Goal: Information Seeking & Learning: Learn about a topic

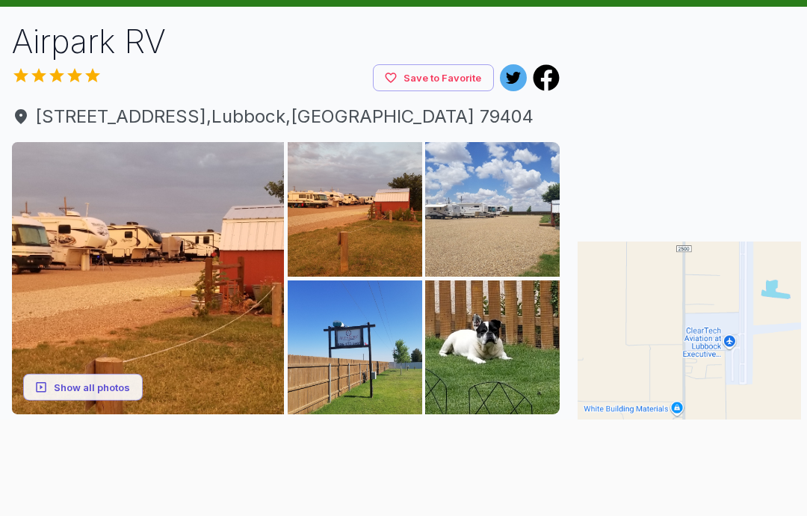
scroll to position [44, 0]
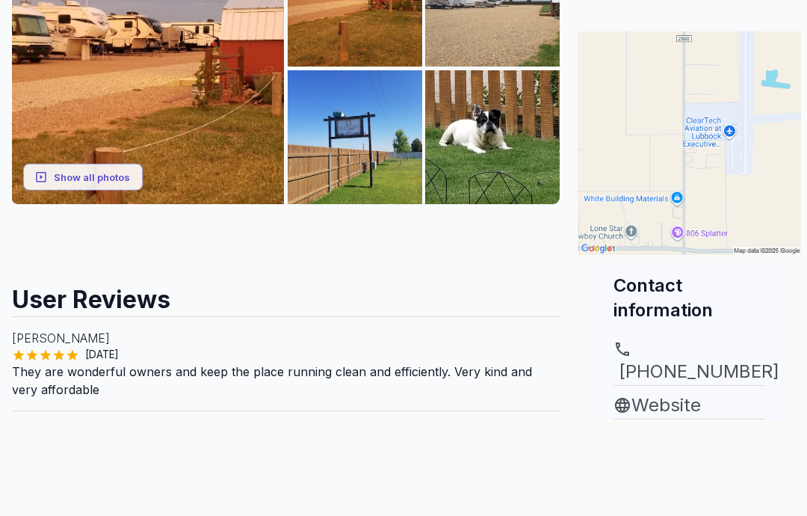
scroll to position [300, 0]
click at [651, 402] on link "Website" at bounding box center [689, 405] width 152 height 27
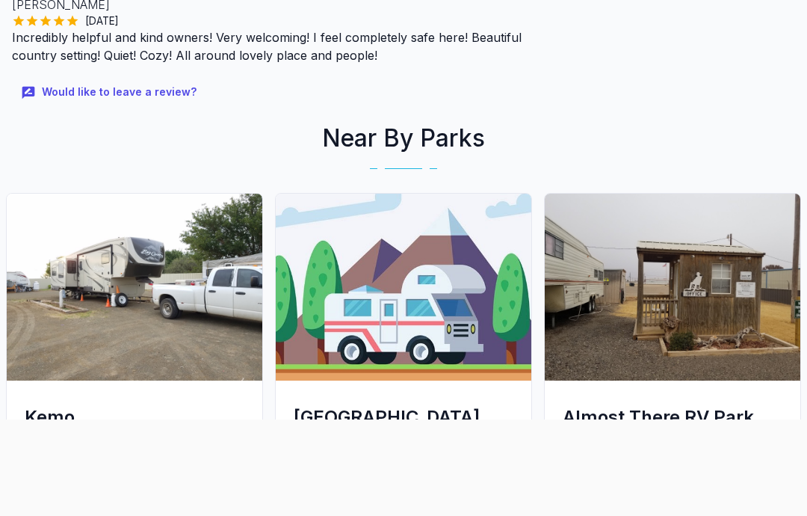
scroll to position [1169, 0]
click at [386, 305] on img at bounding box center [404, 287] width 256 height 187
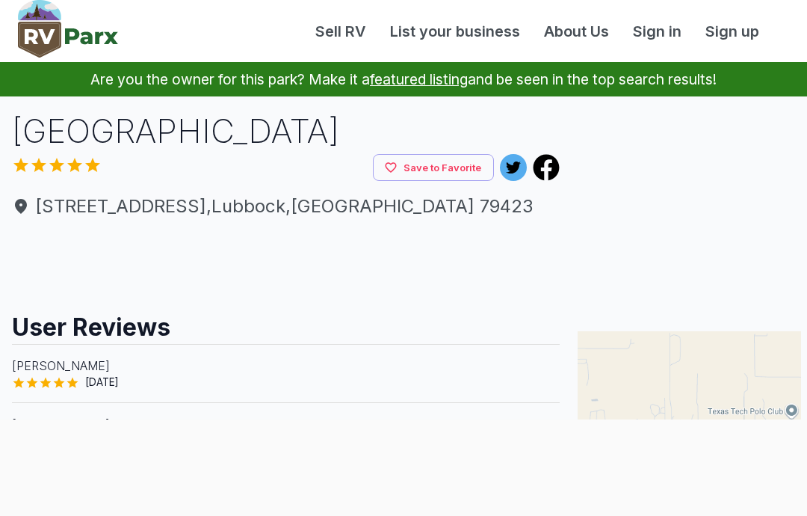
click at [11, 2] on div "Sell RV List your business About Us Sign in Sign up" at bounding box center [403, 31] width 807 height 62
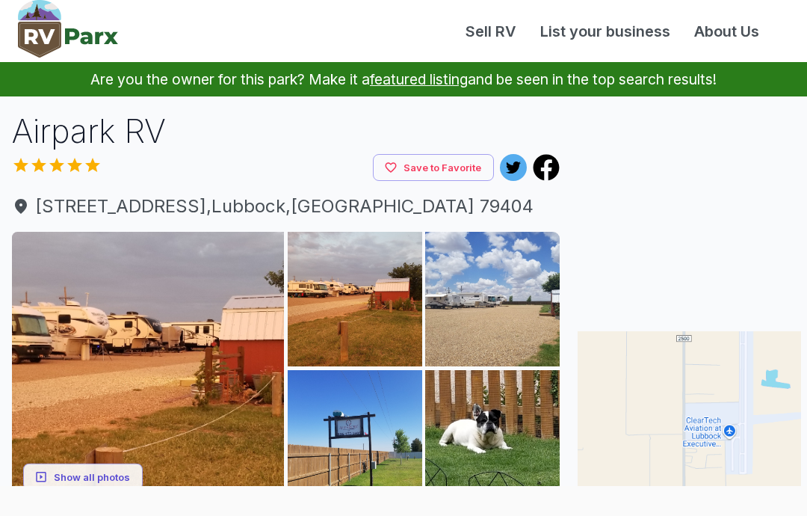
scroll to position [1178, 0]
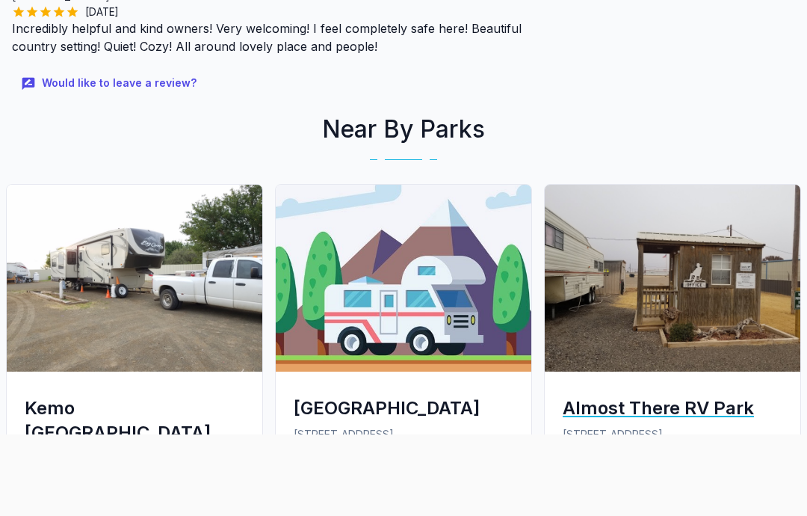
click at [661, 301] on img at bounding box center [673, 278] width 256 height 187
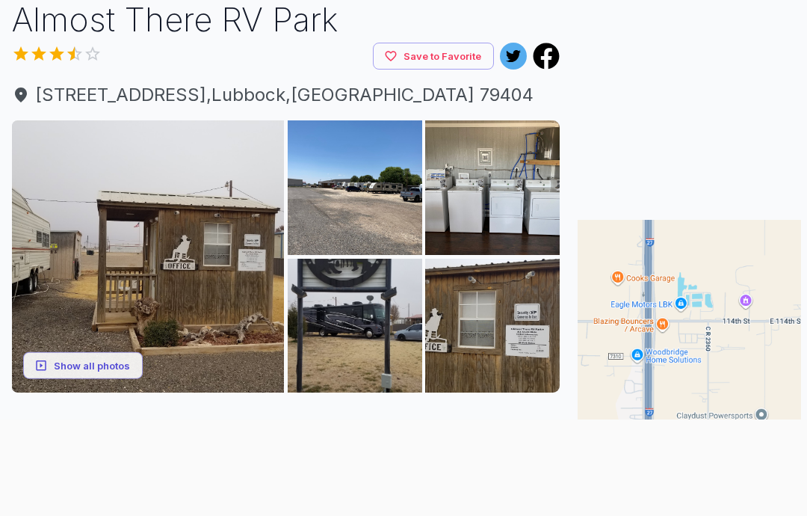
scroll to position [137, 0]
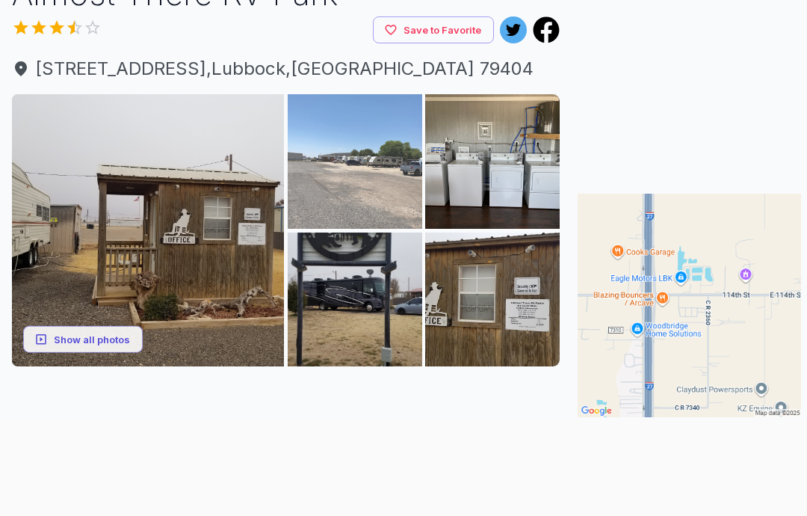
click at [373, 161] on img at bounding box center [355, 161] width 134 height 134
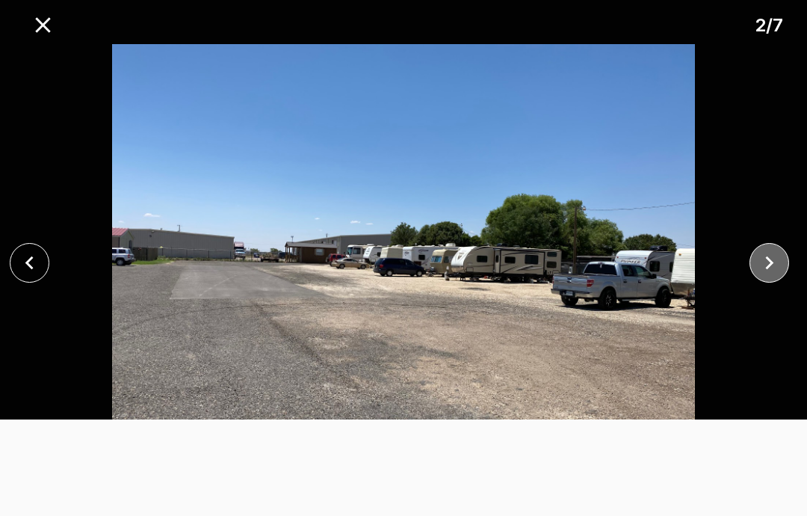
click at [771, 259] on icon "close" at bounding box center [769, 263] width 26 height 26
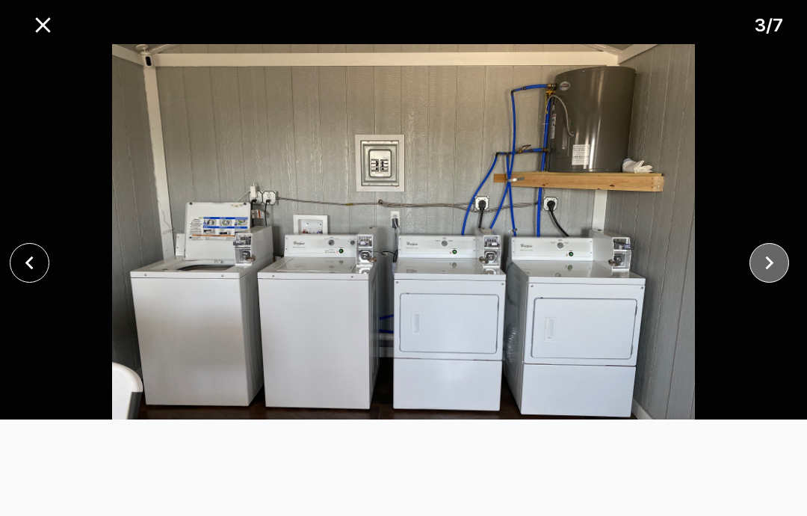
click at [770, 259] on icon "close" at bounding box center [769, 263] width 26 height 26
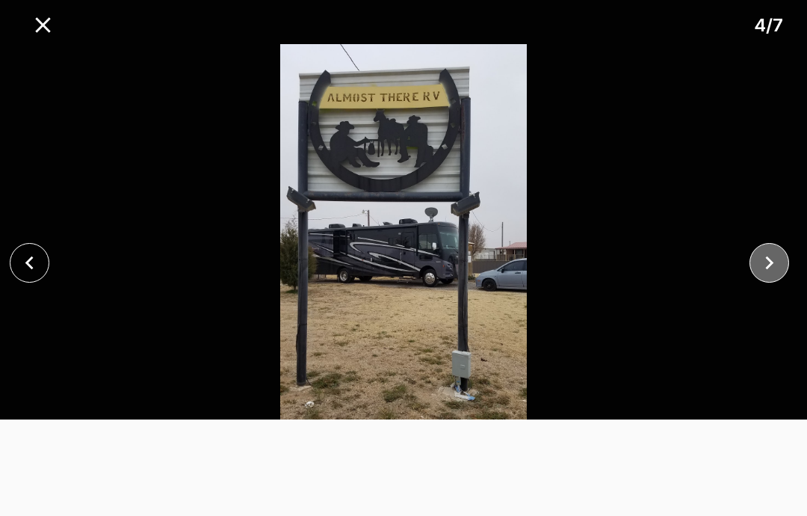
click at [756, 260] on icon "close" at bounding box center [769, 263] width 26 height 26
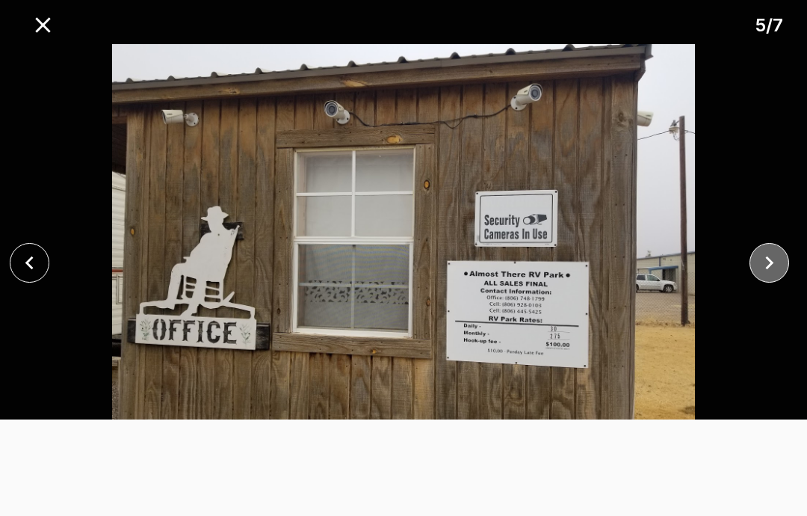
click at [756, 271] on icon "close" at bounding box center [769, 263] width 26 height 26
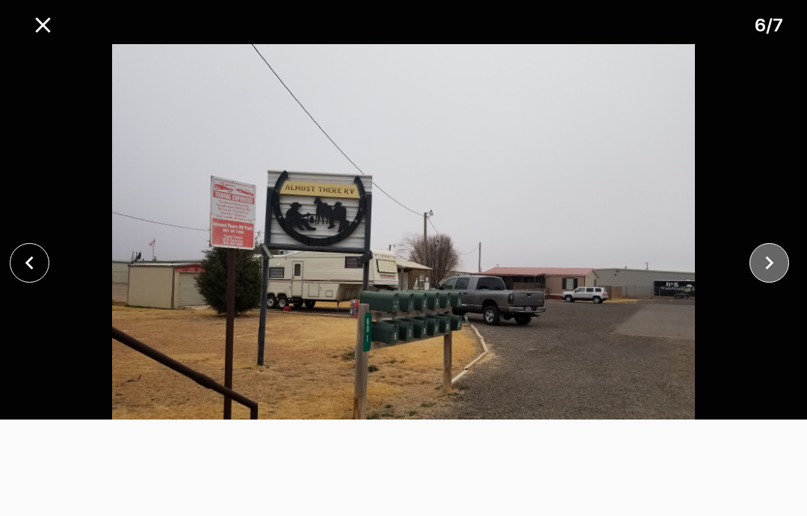
click at [767, 250] on icon "close" at bounding box center [769, 263] width 26 height 26
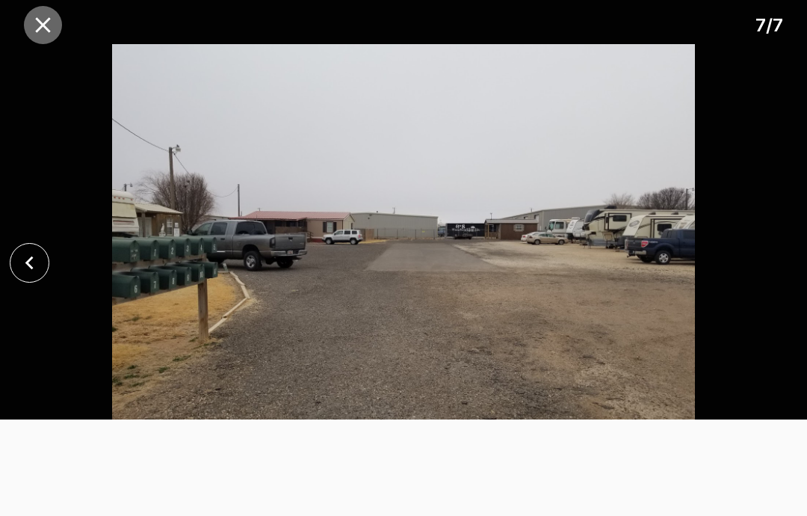
click at [34, 13] on icon "close" at bounding box center [43, 25] width 26 height 26
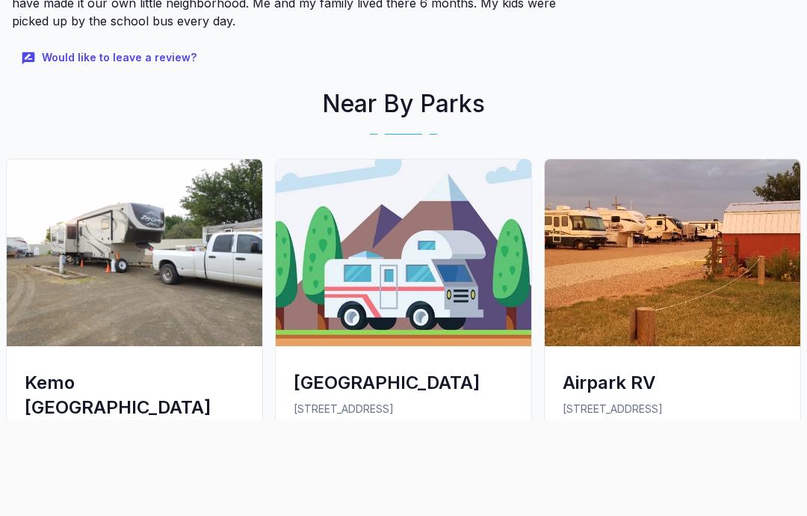
scroll to position [1079, 0]
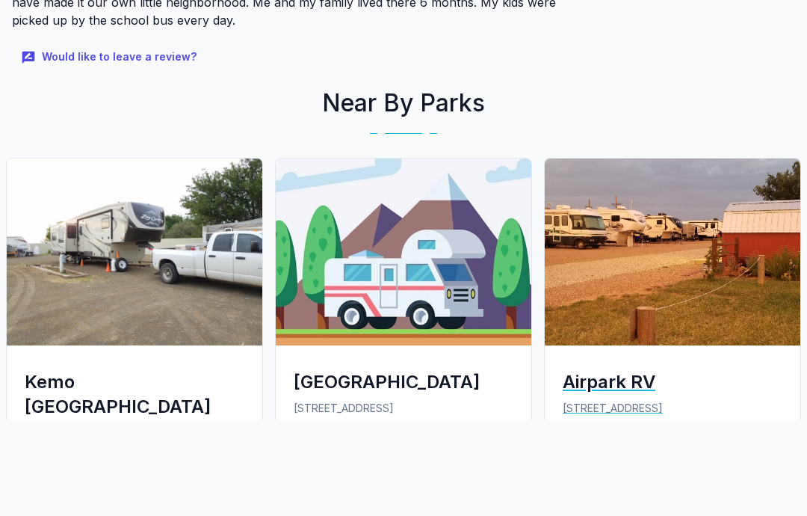
click at [691, 291] on img at bounding box center [673, 251] width 256 height 187
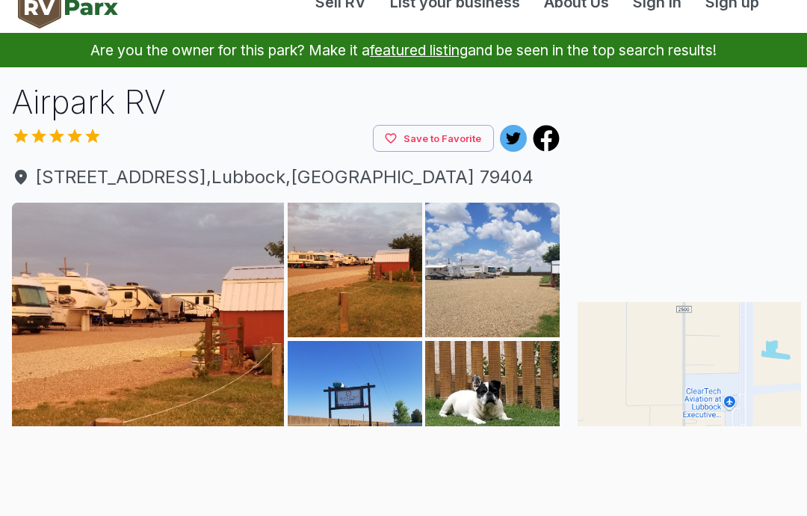
scroll to position [37, 0]
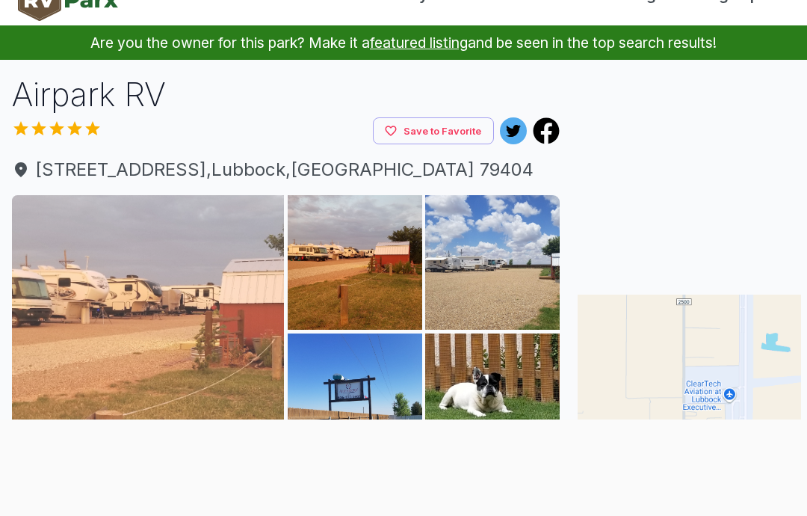
click at [226, 329] on img at bounding box center [148, 331] width 272 height 272
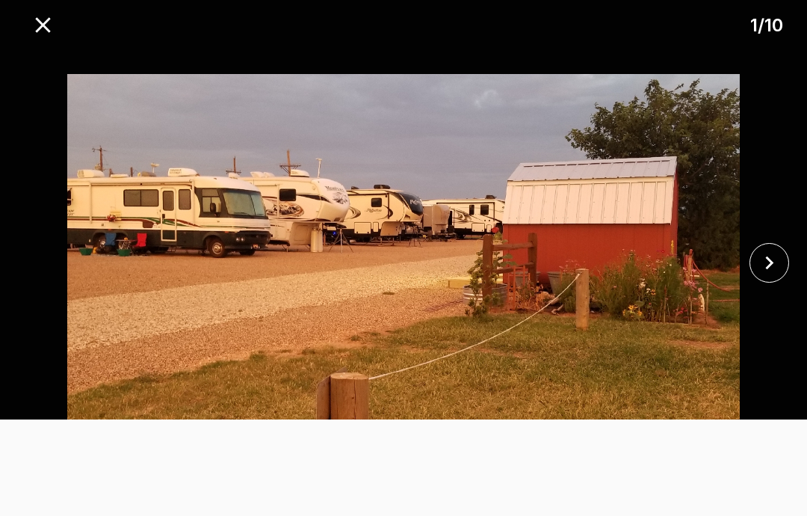
scroll to position [37, 19]
click at [765, 276] on icon "close" at bounding box center [769, 263] width 26 height 26
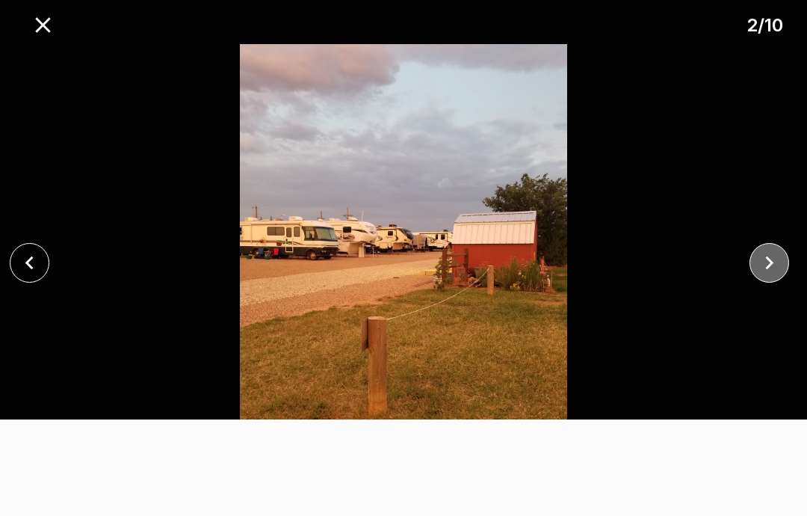
click at [759, 282] on button "close" at bounding box center [769, 263] width 40 height 40
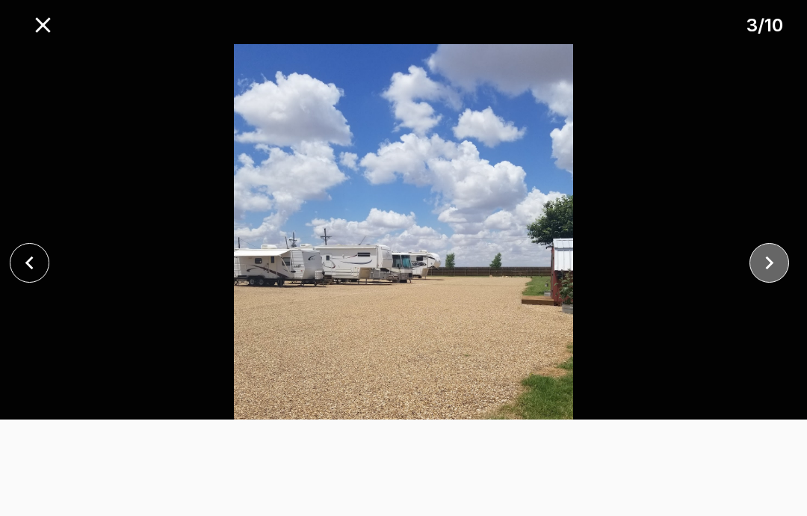
click at [761, 276] on icon "close" at bounding box center [769, 263] width 26 height 26
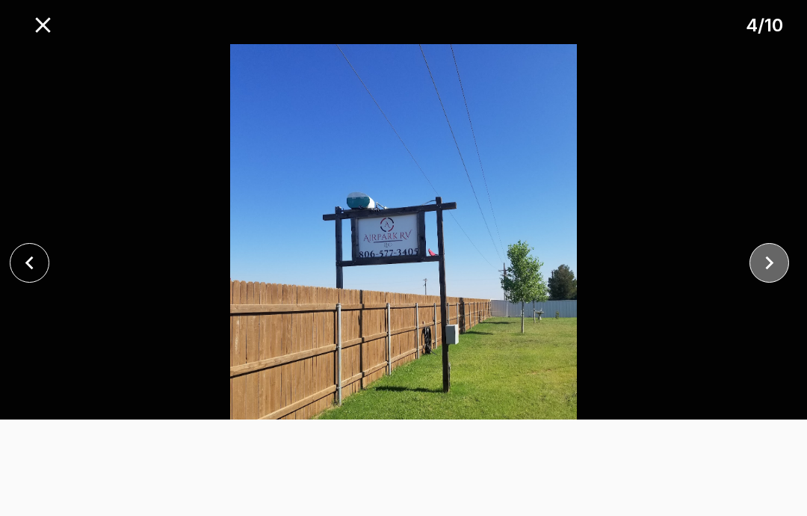
click at [757, 276] on icon "close" at bounding box center [769, 263] width 26 height 26
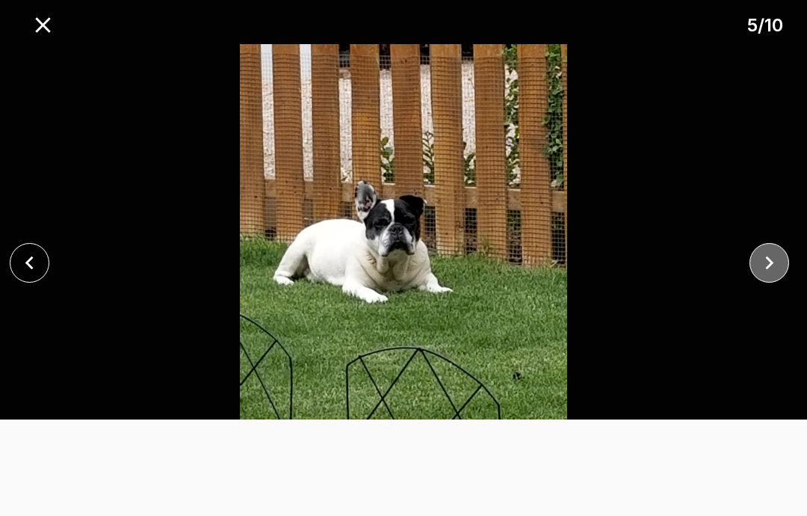
click at [758, 282] on button "close" at bounding box center [769, 263] width 40 height 40
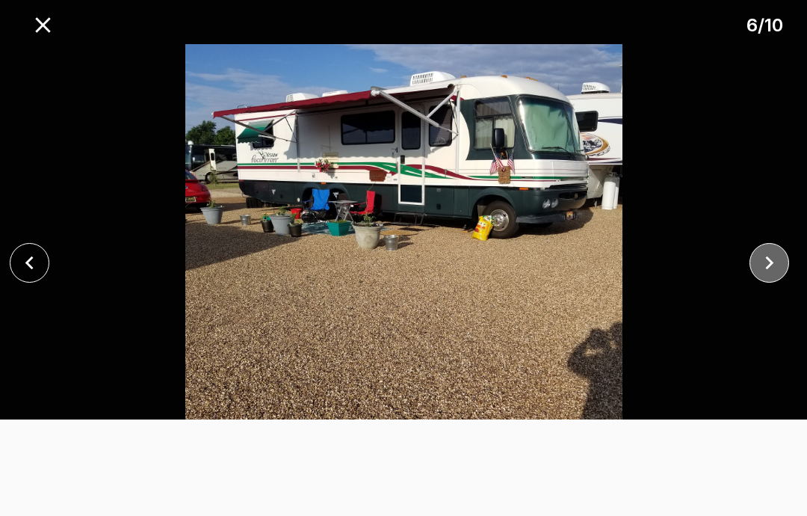
click at [758, 276] on icon "close" at bounding box center [769, 263] width 26 height 26
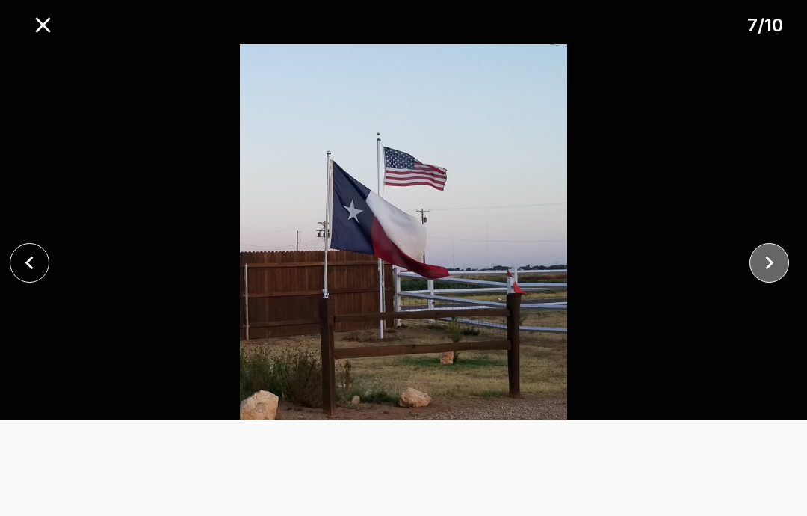
click at [782, 276] on icon "close" at bounding box center [769, 263] width 26 height 26
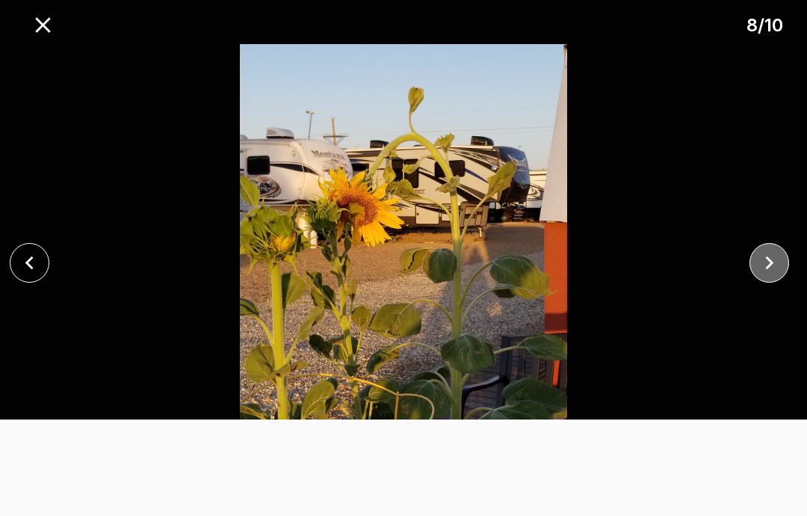
click at [765, 276] on icon "close" at bounding box center [769, 263] width 26 height 26
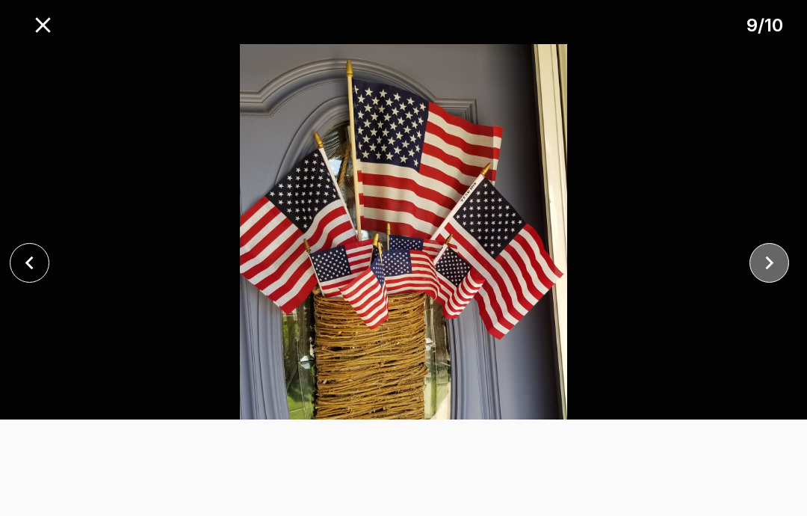
scroll to position [0, 19]
click at [773, 261] on icon "close" at bounding box center [769, 263] width 26 height 26
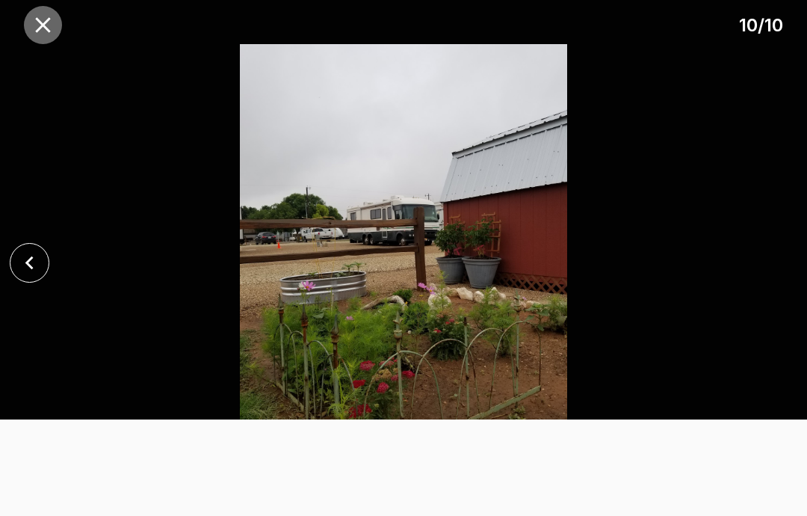
click at [41, 25] on icon "close" at bounding box center [42, 24] width 15 height 15
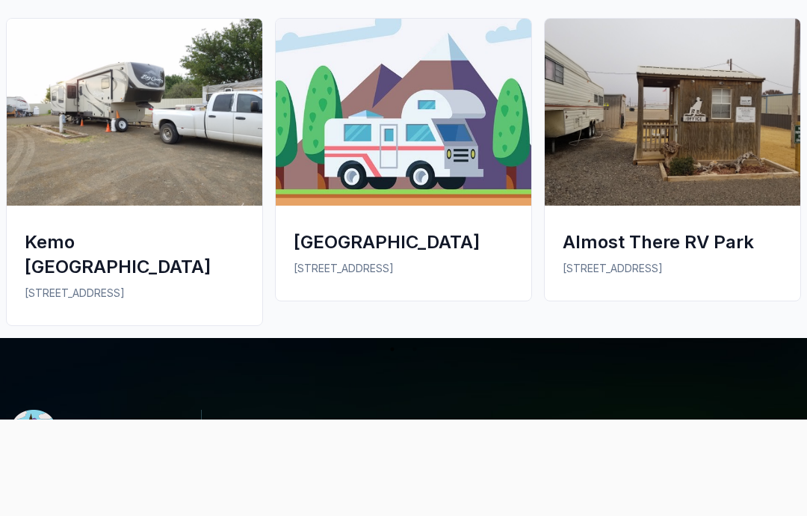
scroll to position [1344, 0]
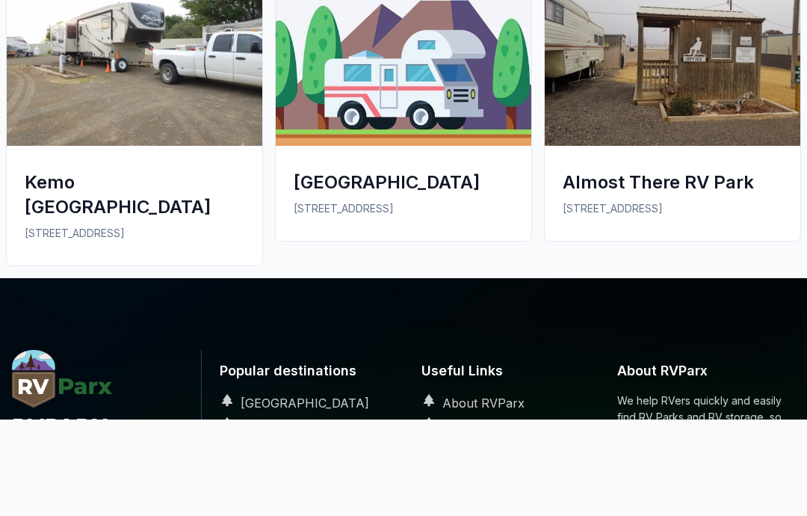
scroll to position [1344, 0]
